Goal: Task Accomplishment & Management: Use online tool/utility

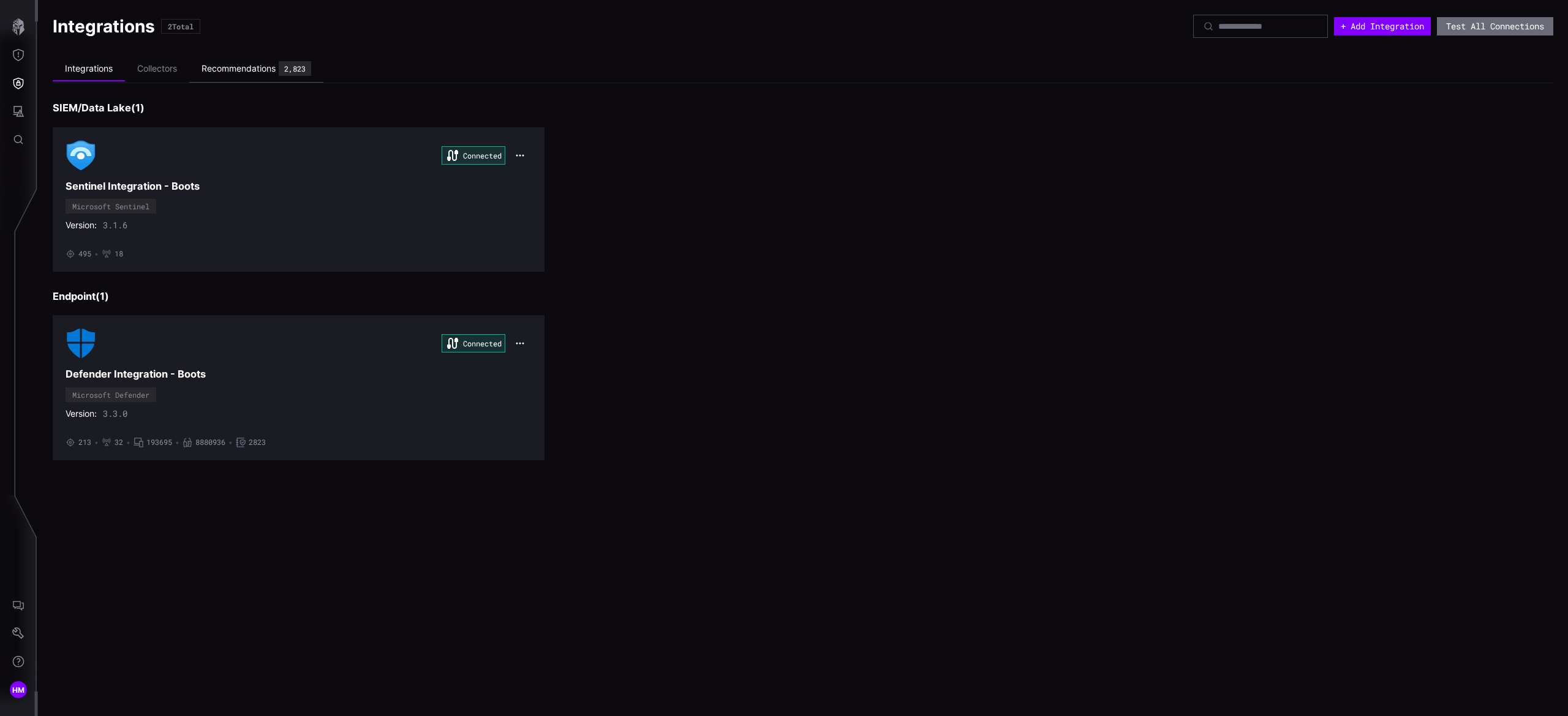
click at [259, 66] on div "Recommendations" at bounding box center [238, 69] width 74 height 11
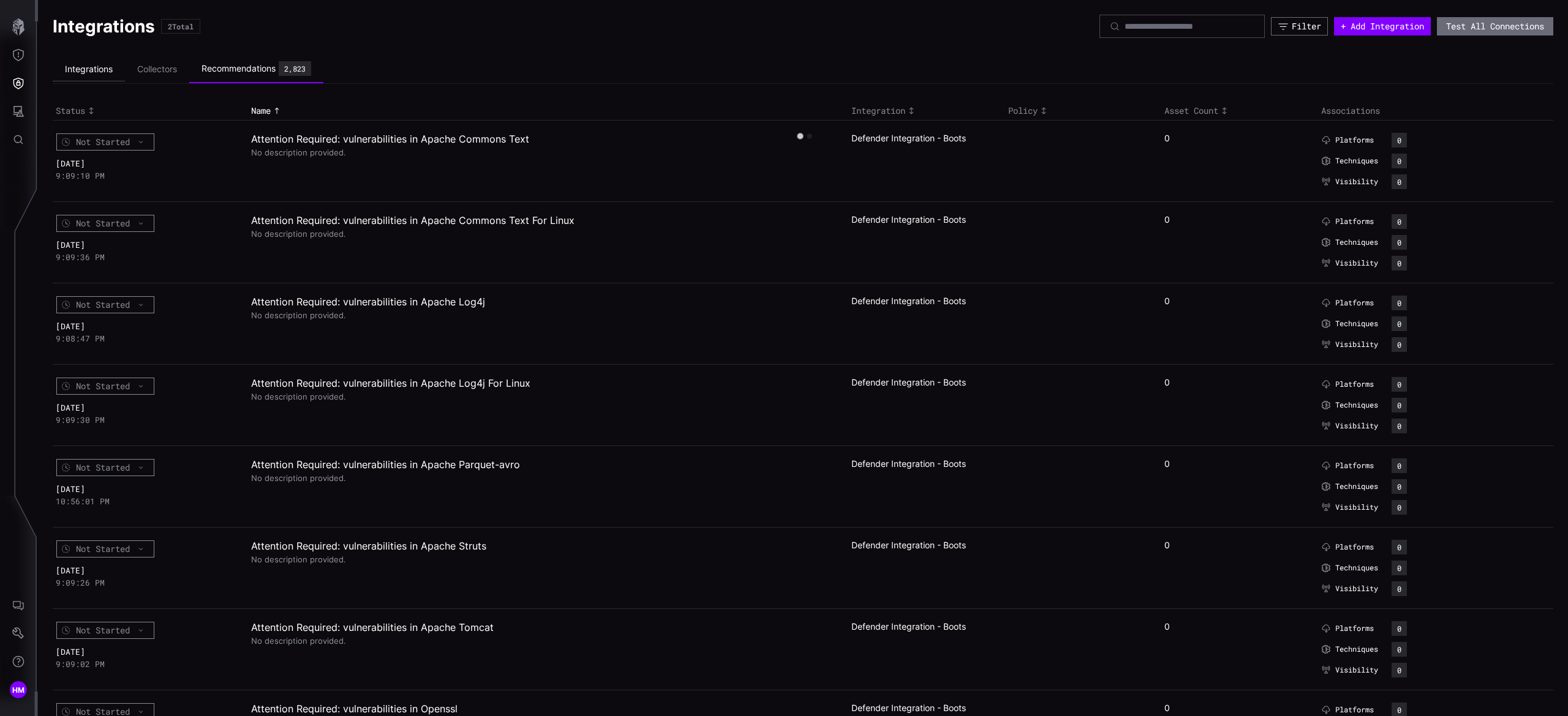
click at [93, 61] on li "Integrations" at bounding box center [89, 69] width 72 height 24
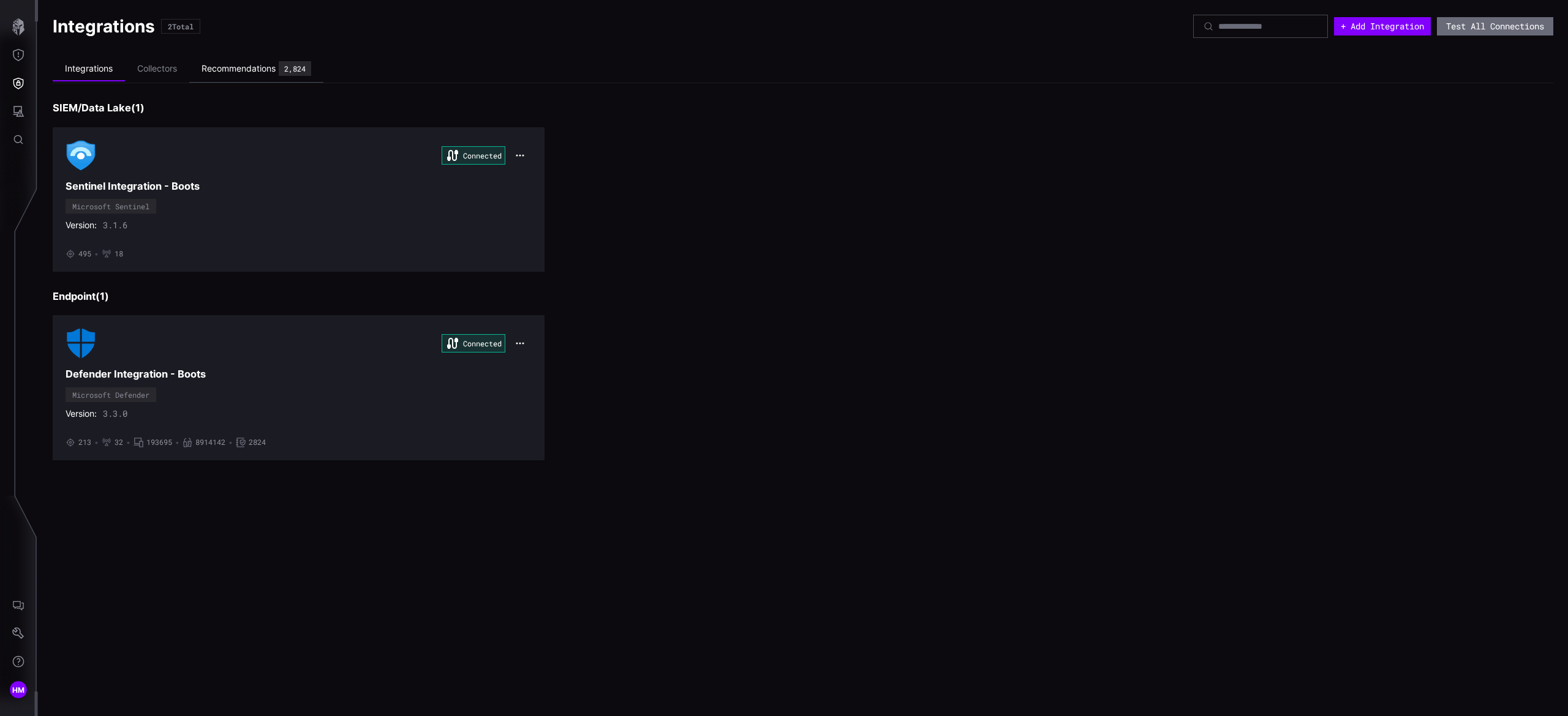
click at [240, 65] on div "Recommendations" at bounding box center [238, 69] width 74 height 11
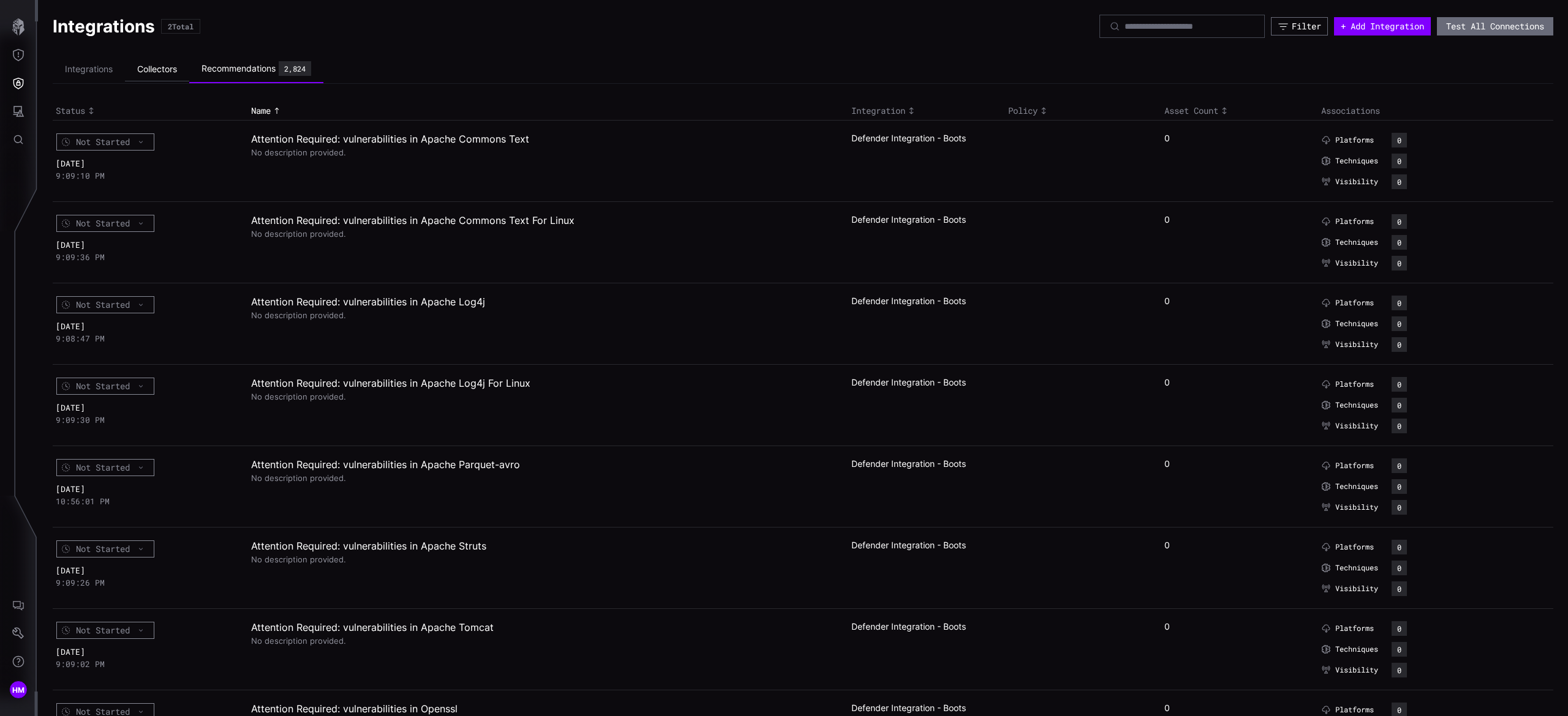
click at [167, 79] on li "Collectors" at bounding box center [157, 69] width 65 height 24
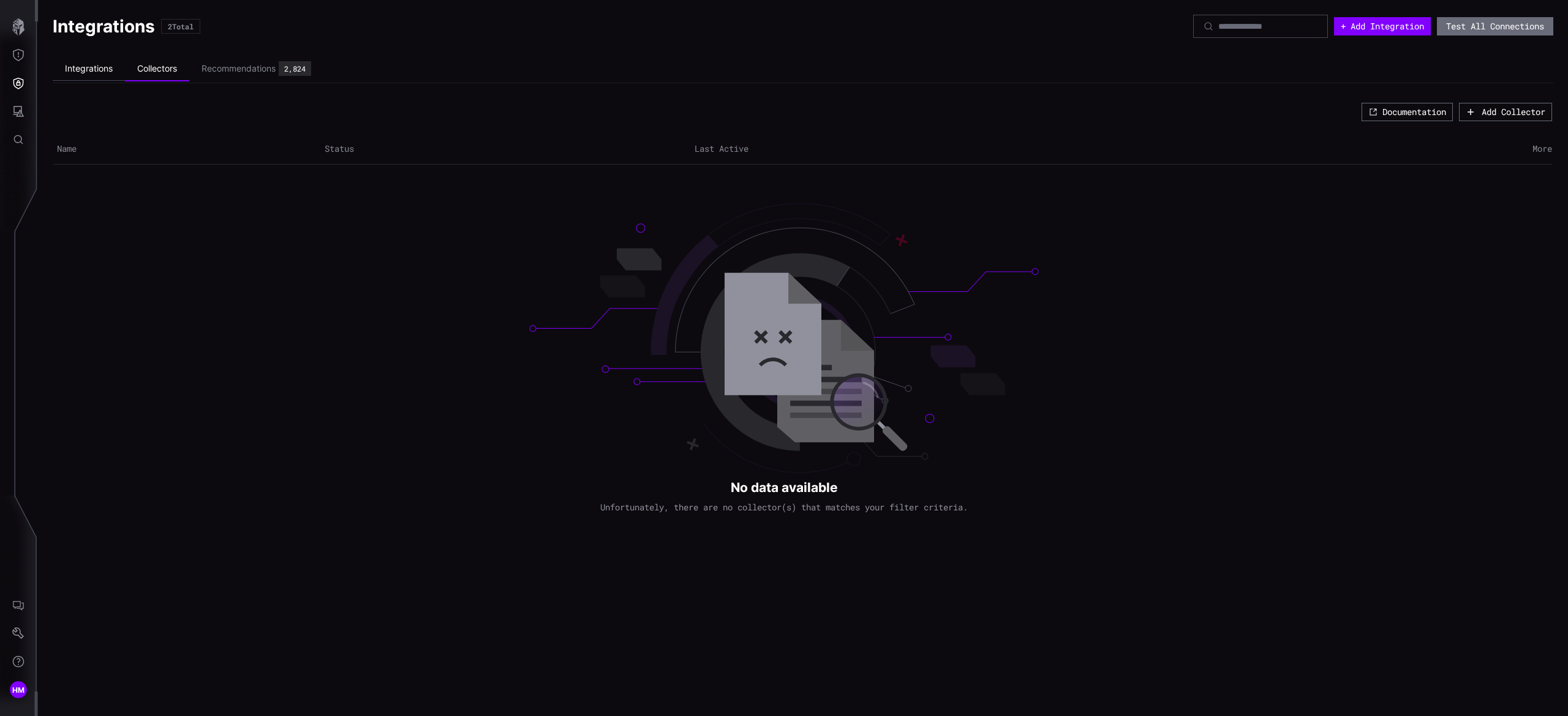
click at [94, 77] on li "Integrations" at bounding box center [89, 69] width 72 height 24
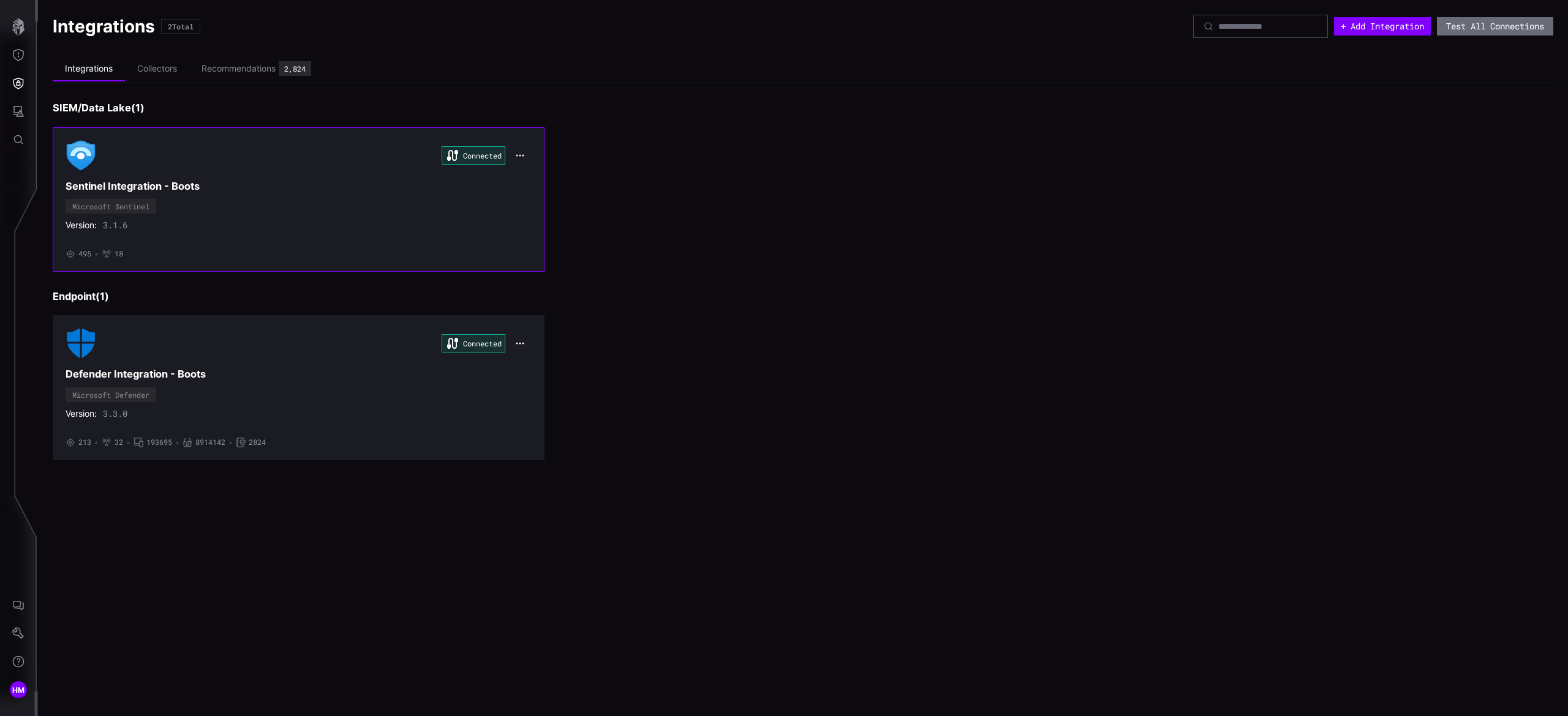
click at [244, 151] on div "Connected" at bounding box center [299, 155] width 466 height 30
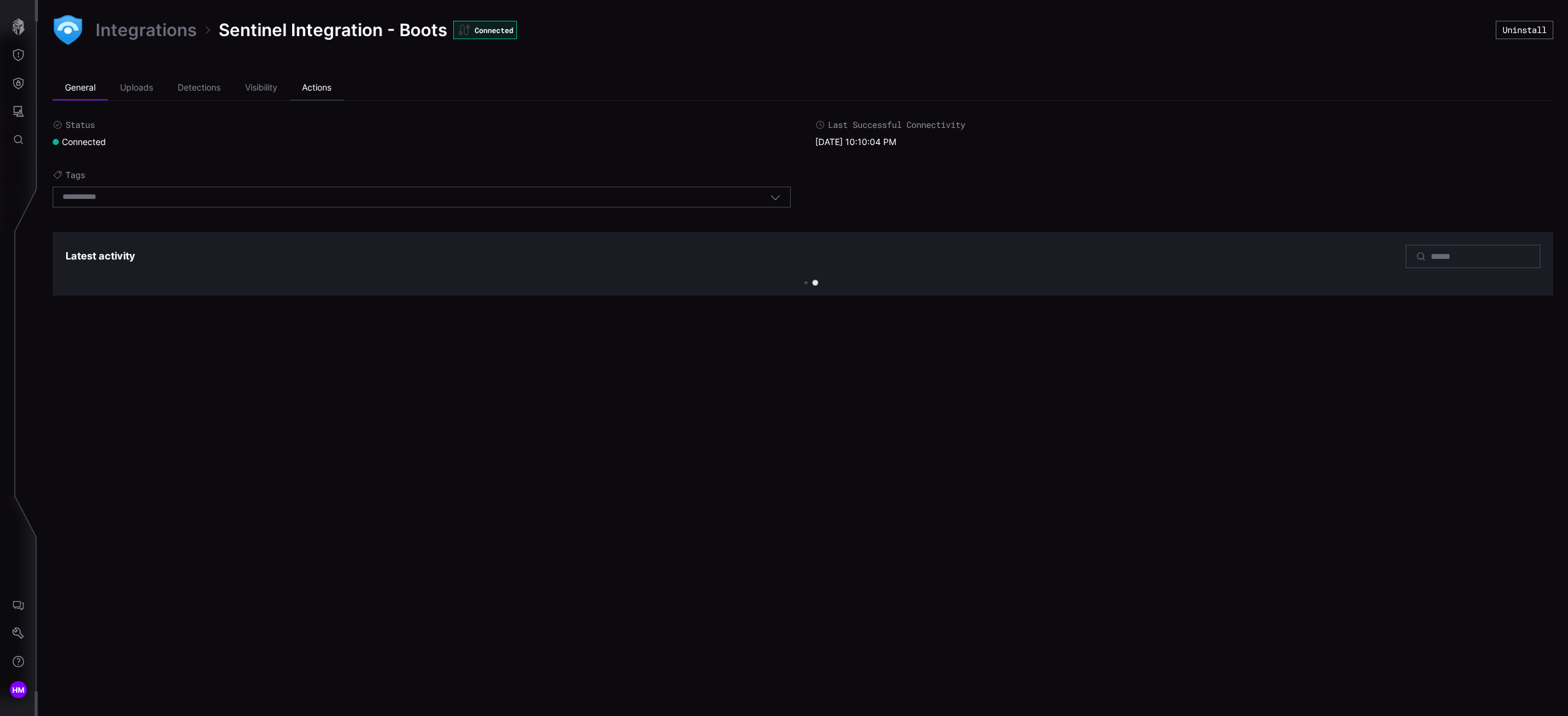
click at [328, 89] on li "Actions" at bounding box center [317, 87] width 54 height 24
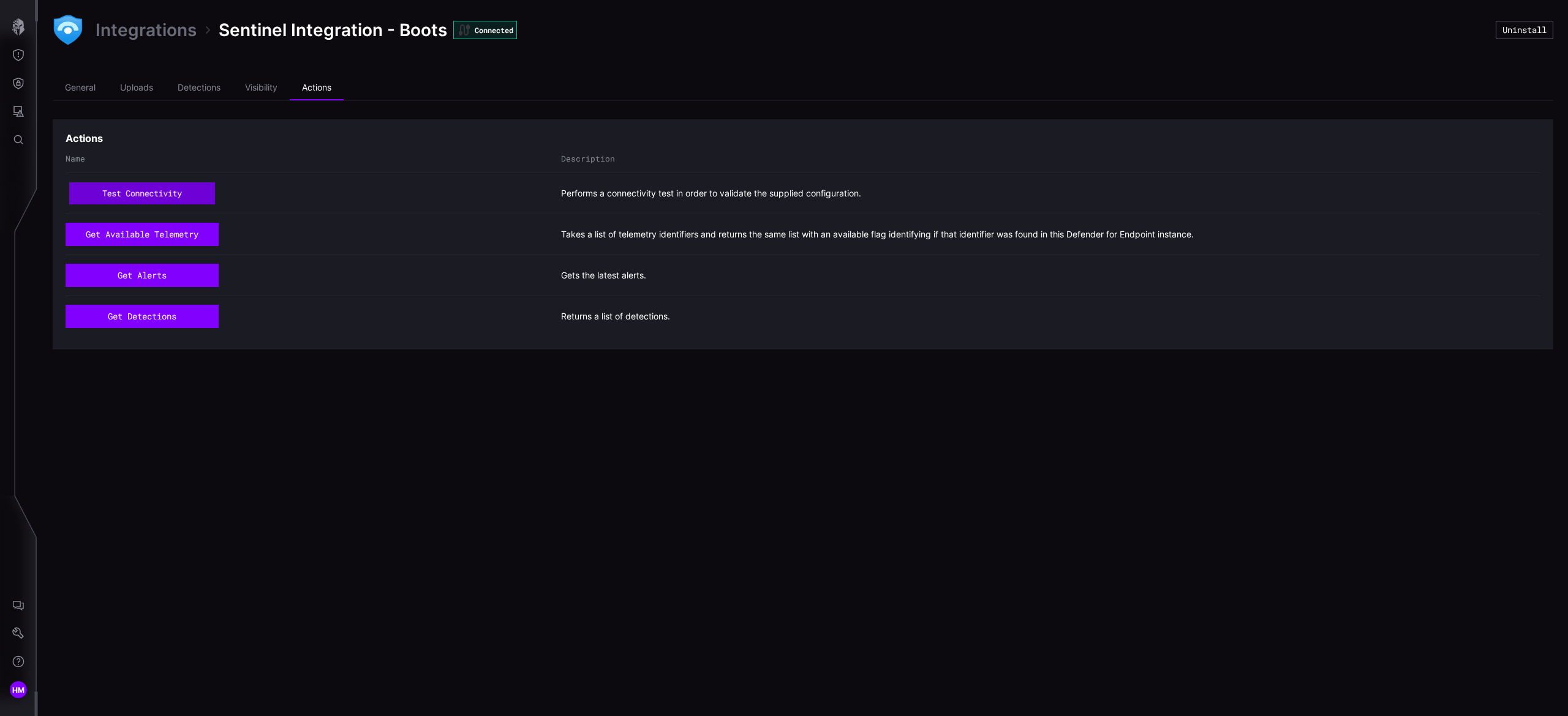
click at [184, 200] on button "test connectivity" at bounding box center [142, 194] width 146 height 22
click at [583, 490] on div "Integrations Sentinel Integration - Boots Connected Uninstall General Uploads D…" at bounding box center [803, 358] width 1530 height 716
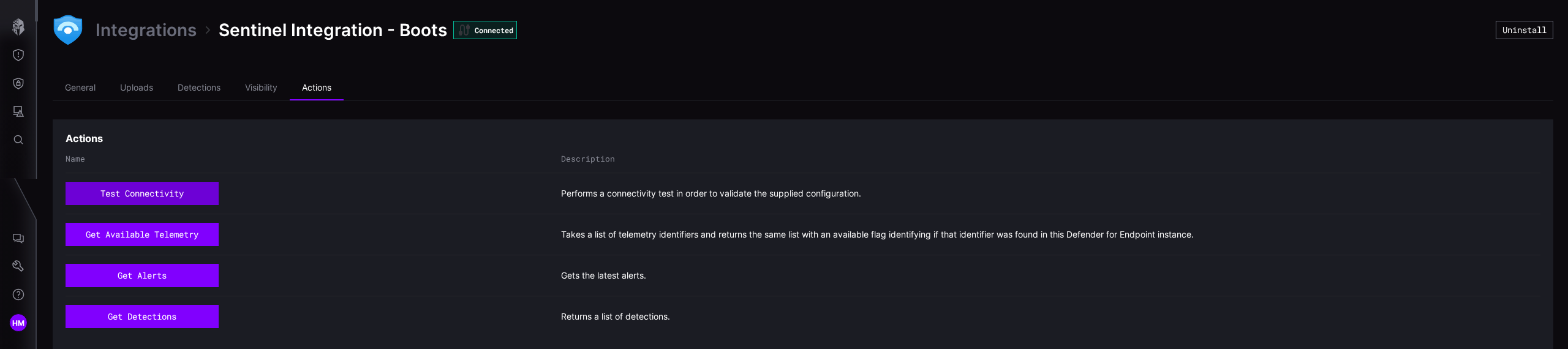
click at [162, 188] on button "test connectivity" at bounding box center [142, 193] width 153 height 23
click at [163, 191] on button "test connectivity" at bounding box center [142, 193] width 153 height 23
click at [164, 191] on button "test connectivity" at bounding box center [142, 194] width 138 height 21
